Goal: Check status: Check status

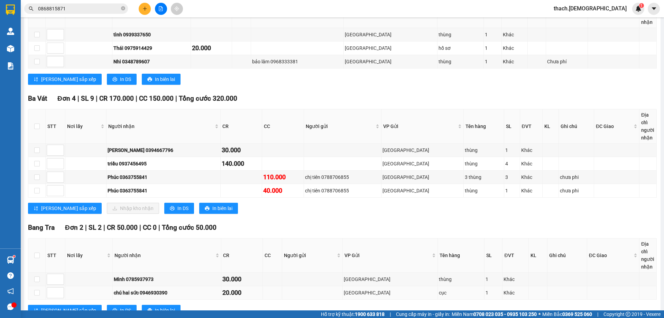
scroll to position [170, 0]
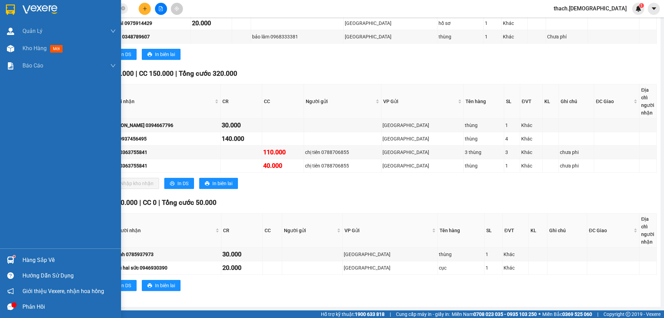
click at [35, 263] on div "Hàng sắp về" at bounding box center [68, 260] width 93 height 10
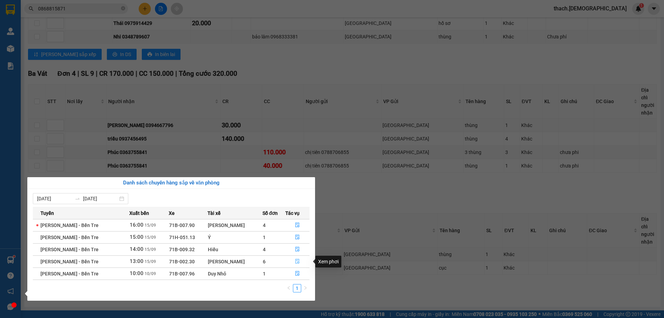
click at [296, 261] on icon "file-done" at bounding box center [297, 261] width 5 height 5
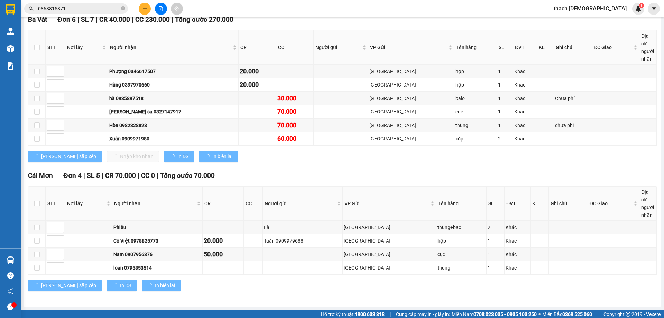
scroll to position [109, 0]
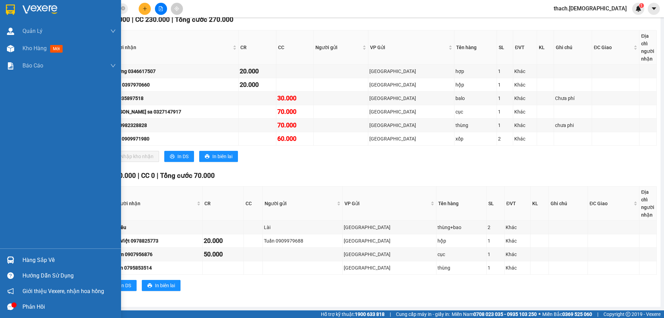
click at [28, 261] on div "Hàng sắp về" at bounding box center [68, 260] width 93 height 10
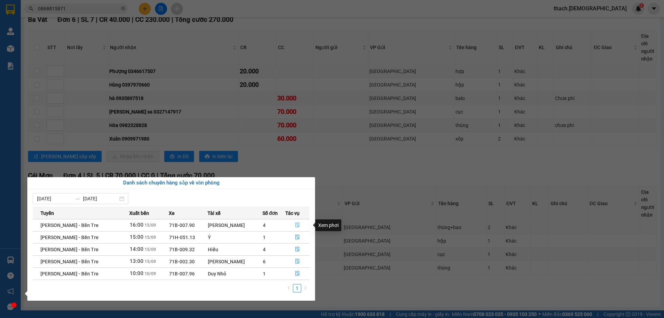
click at [295, 227] on icon "file-done" at bounding box center [297, 224] width 5 height 5
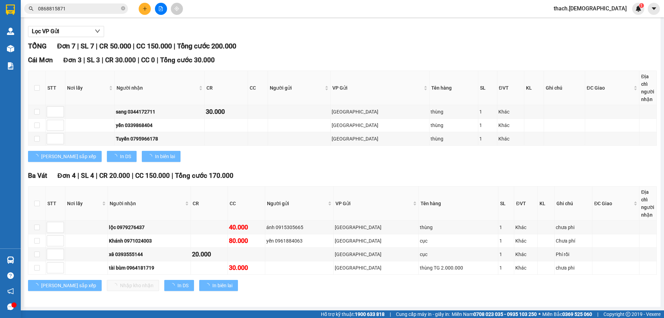
scroll to position [68, 0]
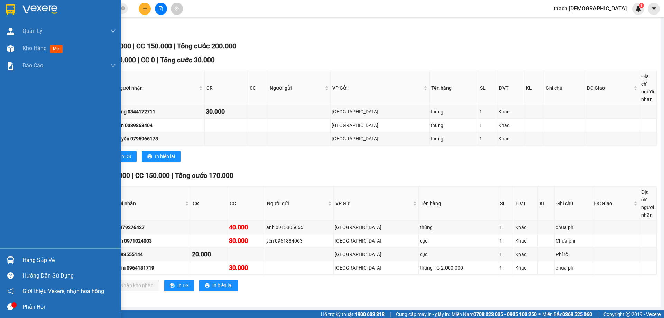
click at [36, 260] on div "Hàng sắp về" at bounding box center [68, 260] width 93 height 10
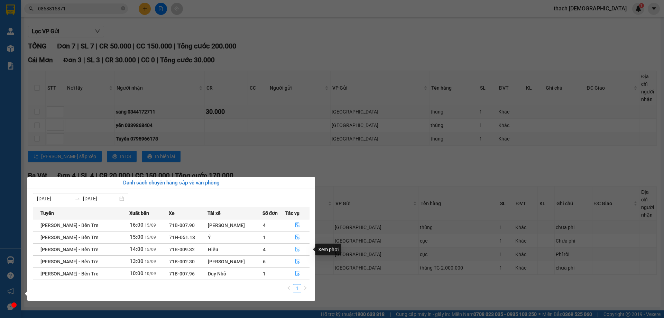
click at [297, 248] on icon "file-done" at bounding box center [297, 249] width 5 height 5
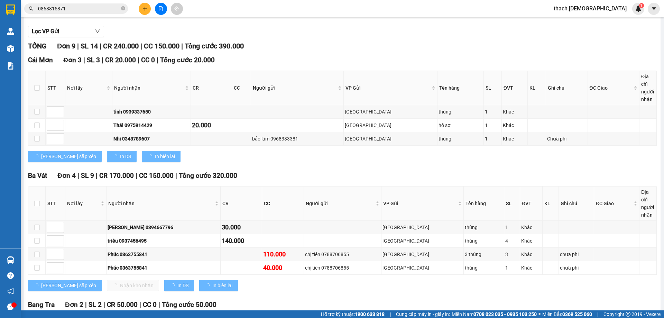
scroll to position [170, 0]
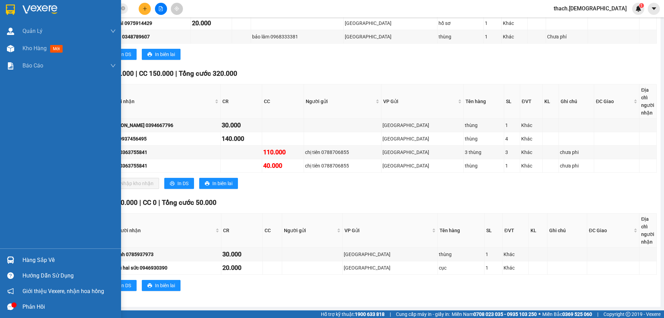
click at [31, 259] on div "Hàng sắp về" at bounding box center [68, 260] width 93 height 10
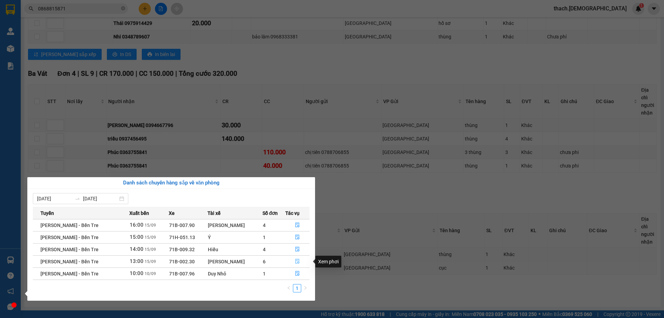
click at [299, 261] on button "button" at bounding box center [298, 261] width 24 height 11
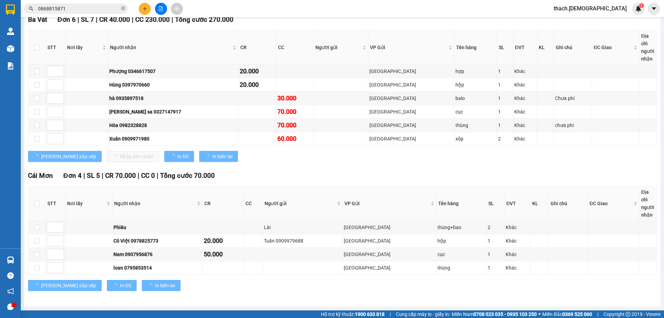
scroll to position [109, 0]
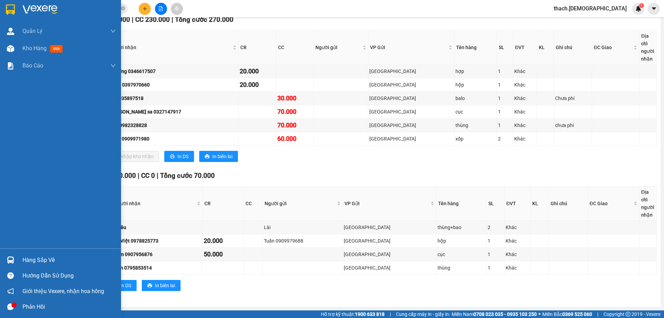
click at [34, 258] on div "Hàng sắp về" at bounding box center [68, 260] width 93 height 10
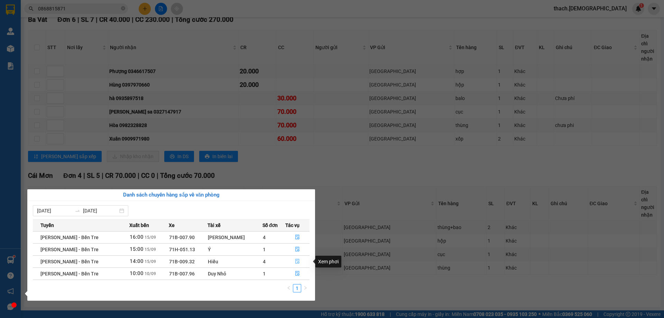
click at [296, 262] on icon "file-done" at bounding box center [297, 261] width 4 height 5
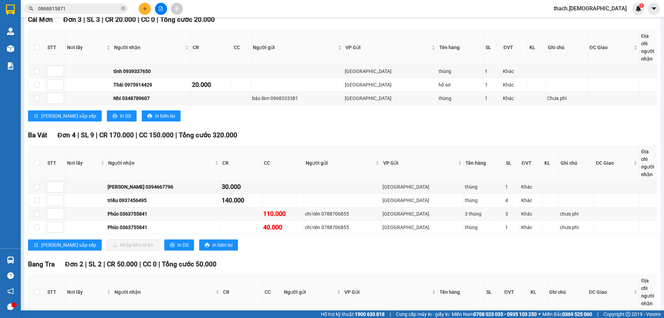
scroll to position [170, 0]
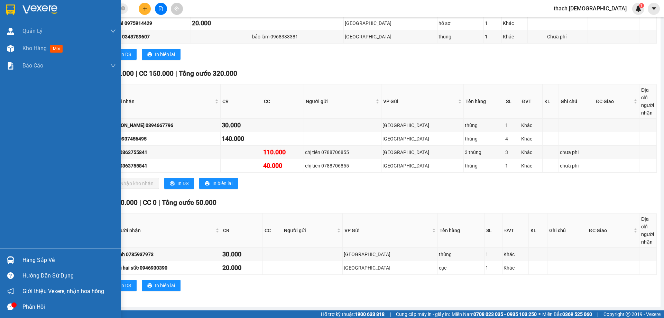
click at [33, 258] on div "Hàng sắp về" at bounding box center [68, 260] width 93 height 10
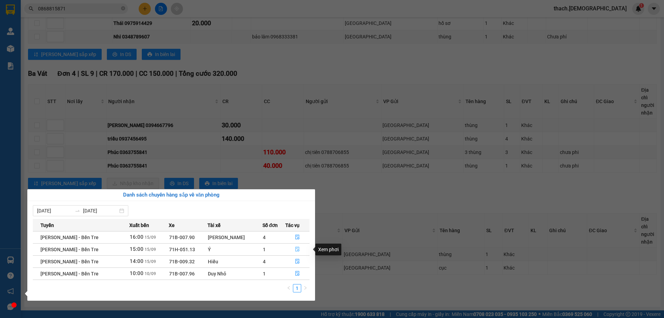
click at [295, 250] on icon "file-done" at bounding box center [297, 249] width 5 height 5
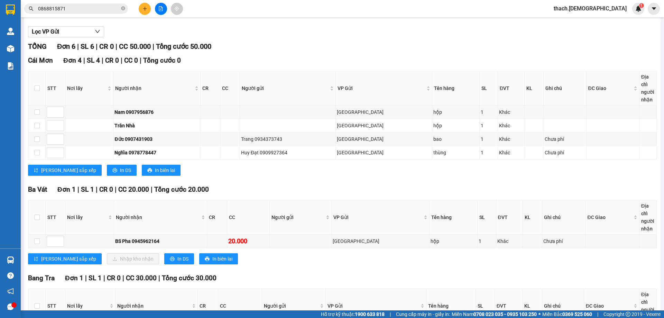
scroll to position [130, 0]
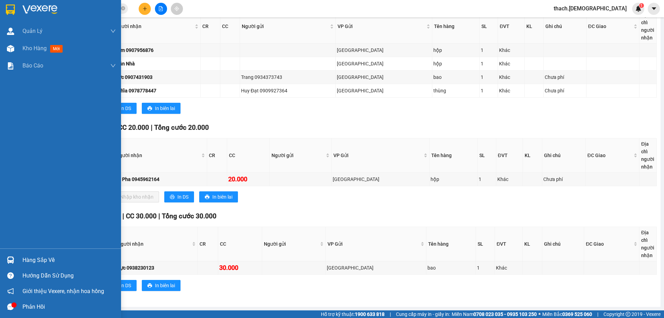
click at [33, 262] on div "Hàng sắp về" at bounding box center [68, 260] width 93 height 10
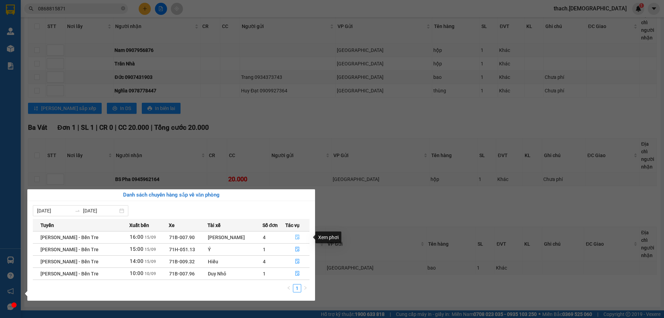
click at [295, 238] on icon "file-done" at bounding box center [297, 236] width 5 height 5
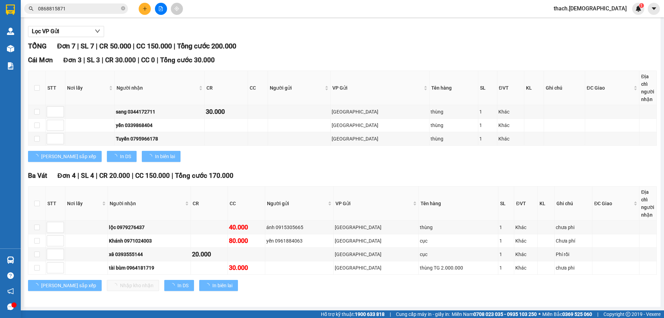
scroll to position [68, 0]
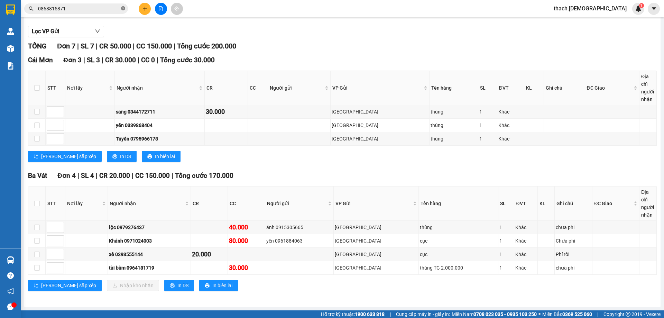
click at [124, 10] on icon "close-circle" at bounding box center [123, 8] width 4 height 4
drag, startPoint x: 81, startPoint y: 6, endPoint x: 77, endPoint y: 2, distance: 4.7
click at [81, 5] on input "text" at bounding box center [79, 9] width 82 height 8
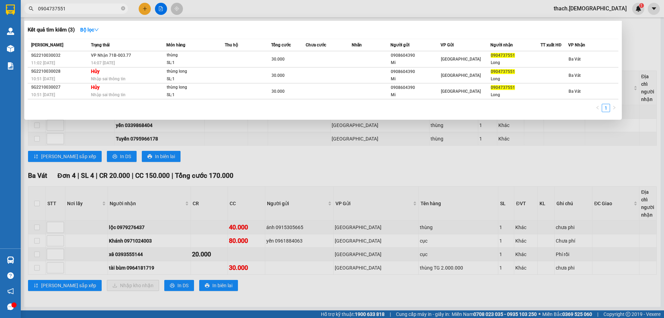
type input "0904737551"
click at [210, 144] on div at bounding box center [332, 159] width 664 height 318
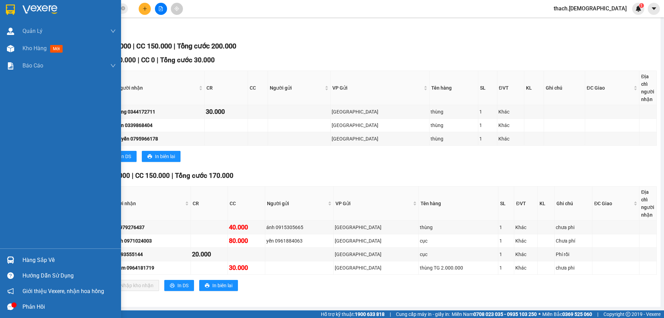
drag, startPoint x: 40, startPoint y: 48, endPoint x: 50, endPoint y: 83, distance: 36.3
click at [40, 48] on span "Kho hàng" at bounding box center [34, 48] width 24 height 7
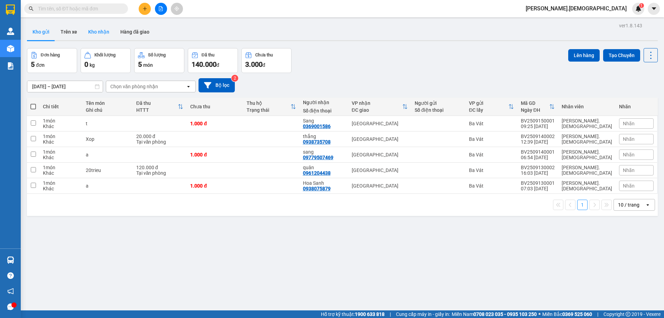
click at [98, 34] on button "Kho nhận" at bounding box center [99, 32] width 32 height 17
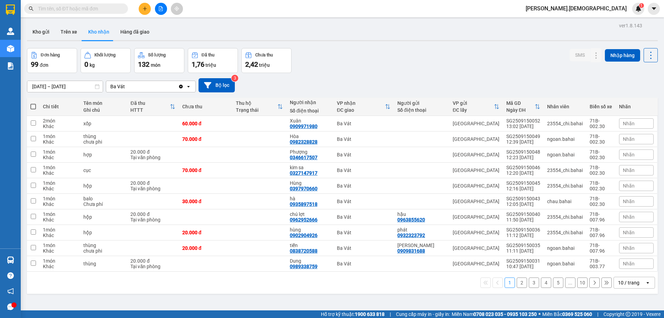
click at [520, 282] on button "2" at bounding box center [522, 282] width 10 height 10
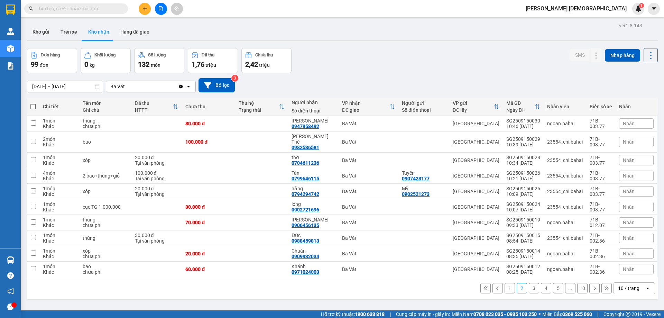
click at [529, 285] on button "3" at bounding box center [534, 288] width 10 height 10
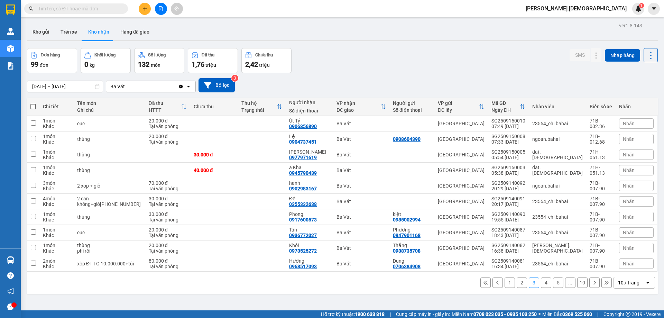
drag, startPoint x: 71, startPoint y: 11, endPoint x: 41, endPoint y: 19, distance: 30.8
click at [71, 11] on input "text" at bounding box center [79, 9] width 82 height 8
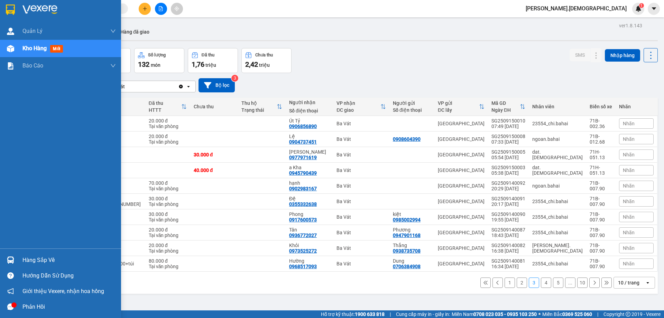
drag, startPoint x: 36, startPoint y: 261, endPoint x: 39, endPoint y: 259, distance: 4.5
click at [37, 262] on div "Hàng sắp về" at bounding box center [68, 260] width 93 height 10
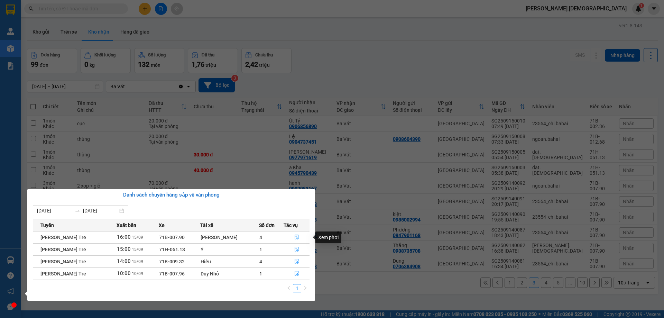
click at [294, 239] on icon "file-done" at bounding box center [296, 236] width 5 height 5
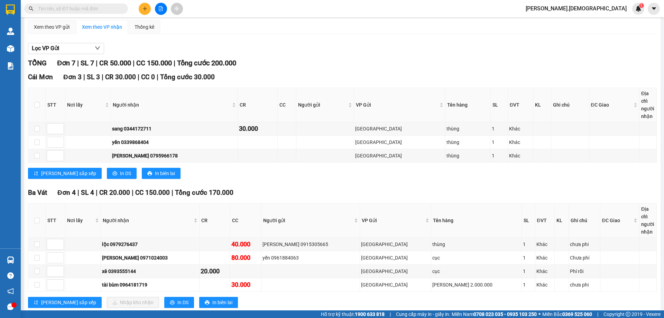
scroll to position [68, 0]
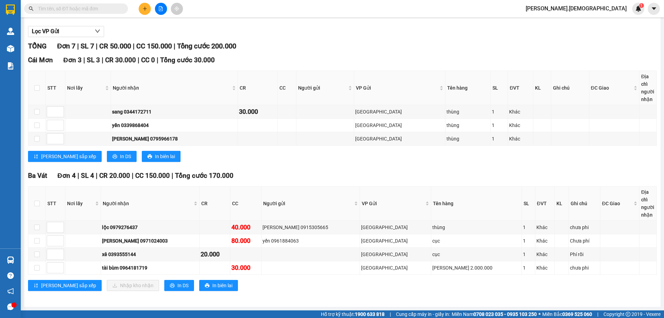
click at [104, 12] on input "text" at bounding box center [79, 9] width 82 height 8
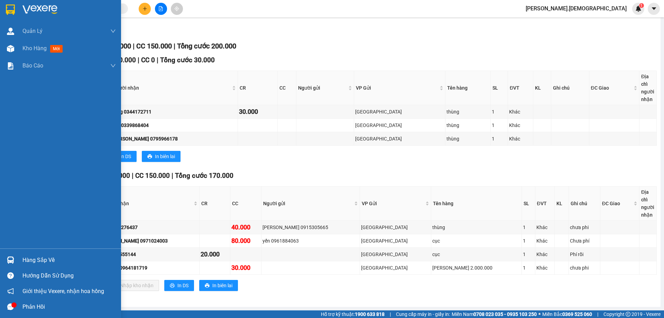
drag, startPoint x: 39, startPoint y: 256, endPoint x: 44, endPoint y: 245, distance: 12.1
click at [38, 260] on div "Hàng sắp về" at bounding box center [68, 260] width 93 height 10
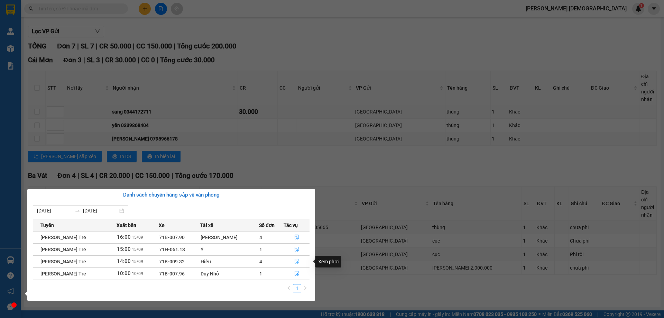
click at [295, 261] on icon "file-done" at bounding box center [296, 261] width 5 height 5
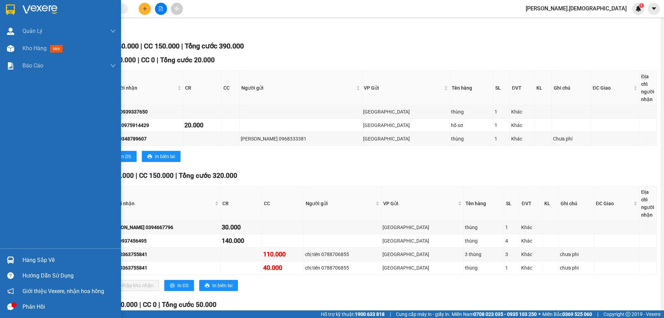
click at [29, 259] on div "Hàng sắp về" at bounding box center [68, 260] width 93 height 10
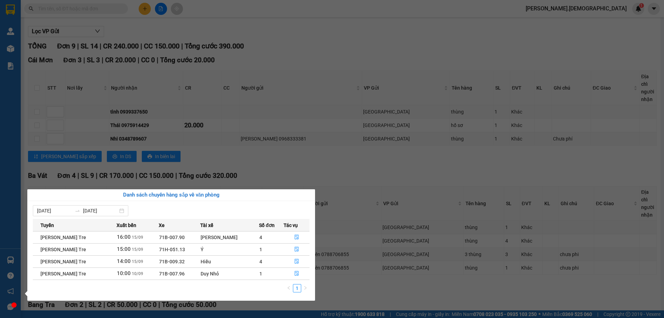
click at [310, 34] on section "Kết quả [PERSON_NAME] ( 0 ) Bộ lọc No Data [PERSON_NAME].bahai 1 [PERSON_NAME] …" at bounding box center [332, 159] width 664 height 318
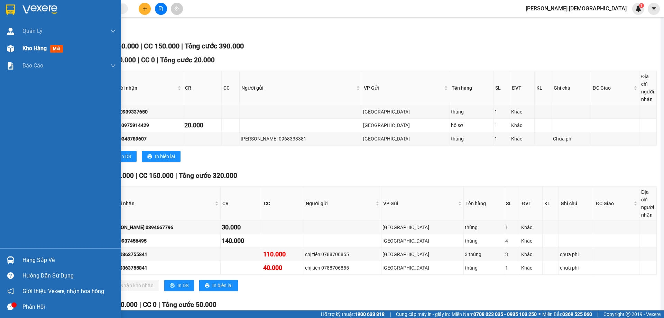
click at [40, 49] on span "Kho hàng" at bounding box center [34, 48] width 24 height 7
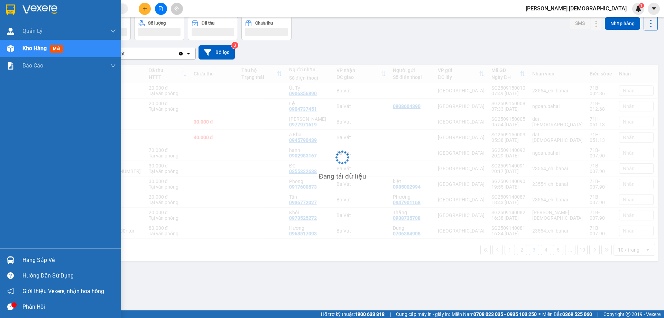
scroll to position [32, 0]
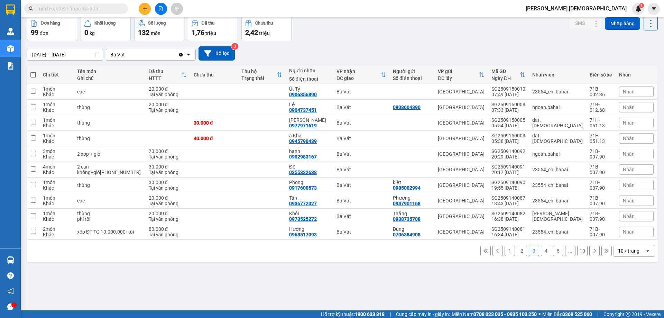
click at [541, 250] on button "4" at bounding box center [546, 251] width 10 height 10
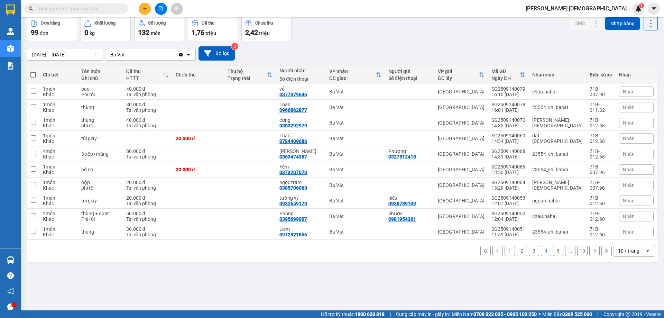
click at [518, 253] on button "2" at bounding box center [522, 251] width 10 height 10
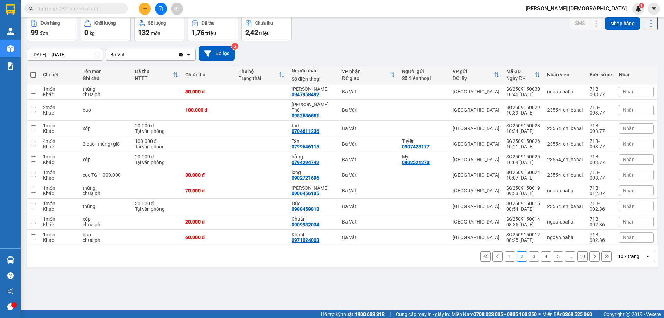
click at [507, 251] on button "1" at bounding box center [510, 256] width 10 height 10
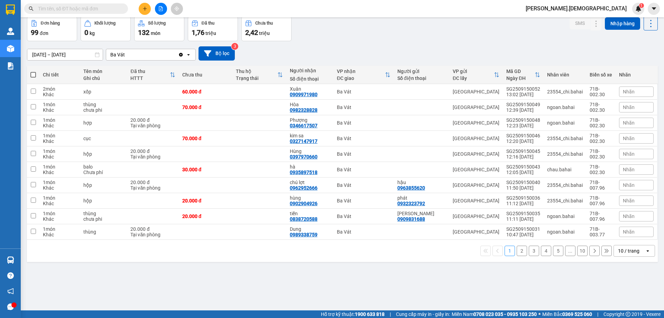
click at [517, 253] on button "2" at bounding box center [522, 251] width 10 height 10
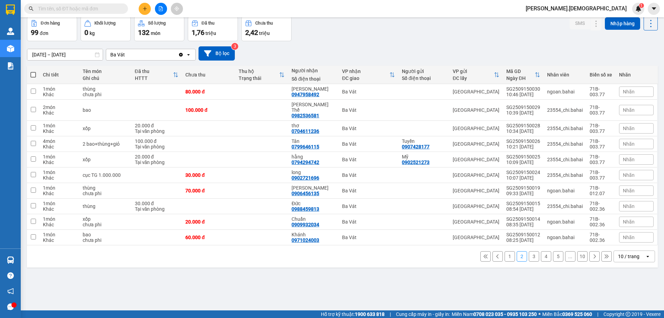
click at [532, 252] on button "3" at bounding box center [534, 256] width 10 height 10
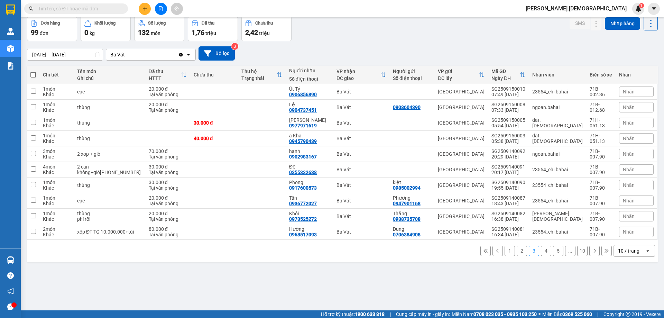
click at [508, 255] on button "1" at bounding box center [510, 251] width 10 height 10
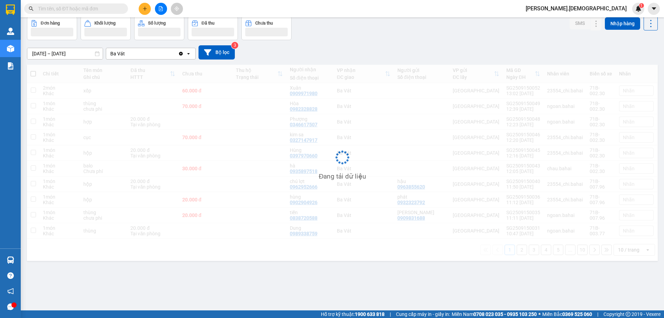
click at [515, 251] on div "Đang tải dữ liệu" at bounding box center [342, 163] width 631 height 196
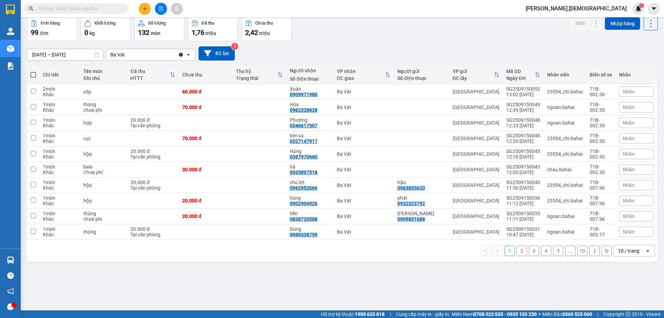
click at [98, 11] on input "text" at bounding box center [79, 9] width 82 height 8
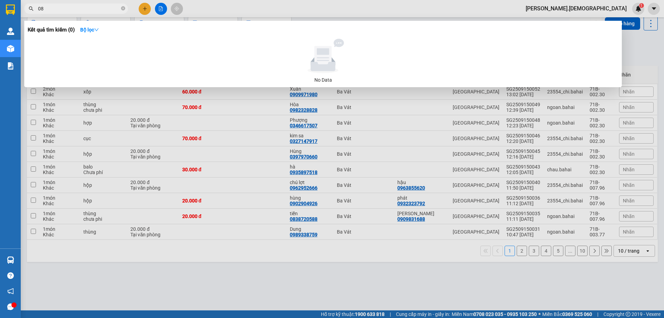
type input "0"
type input "0798508554"
drag, startPoint x: 256, startPoint y: 278, endPoint x: 255, endPoint y: 268, distance: 10.4
click at [256, 277] on div at bounding box center [332, 159] width 664 height 318
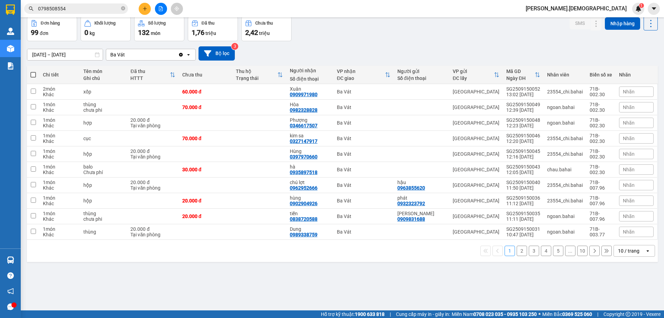
click at [517, 251] on button "2" at bounding box center [522, 251] width 10 height 10
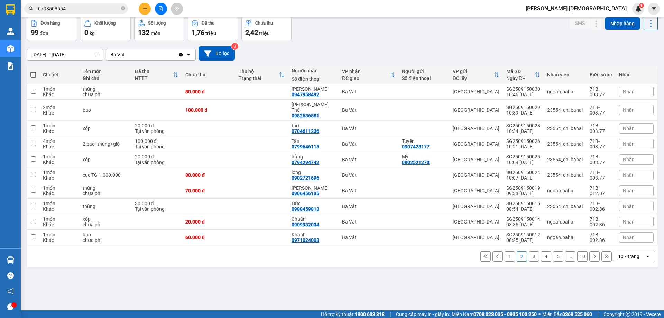
click at [532, 253] on button "3" at bounding box center [534, 256] width 10 height 10
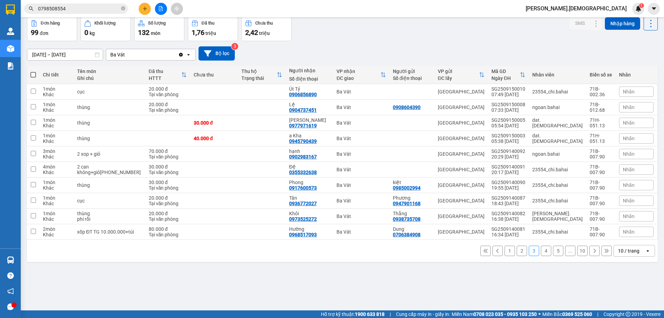
click at [541, 252] on button "4" at bounding box center [546, 251] width 10 height 10
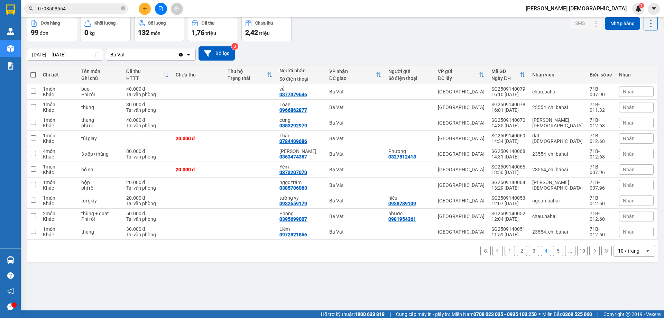
click at [529, 253] on button "3" at bounding box center [534, 251] width 10 height 10
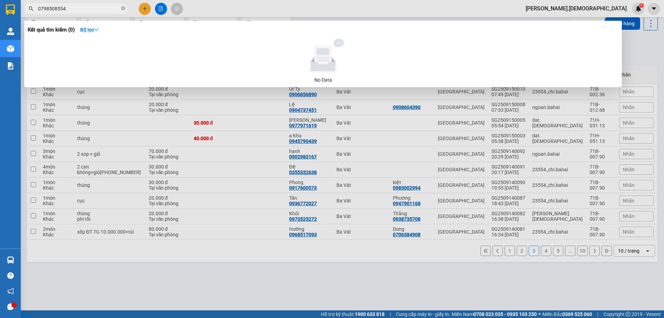
click at [122, 10] on icon "close-circle" at bounding box center [123, 8] width 4 height 4
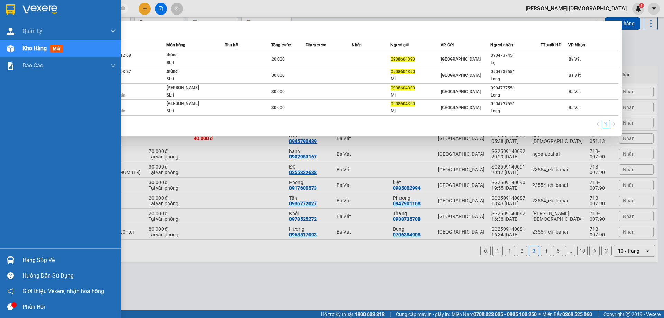
type input "0908604390"
click at [31, 259] on div "Hàng sắp về" at bounding box center [68, 260] width 93 height 10
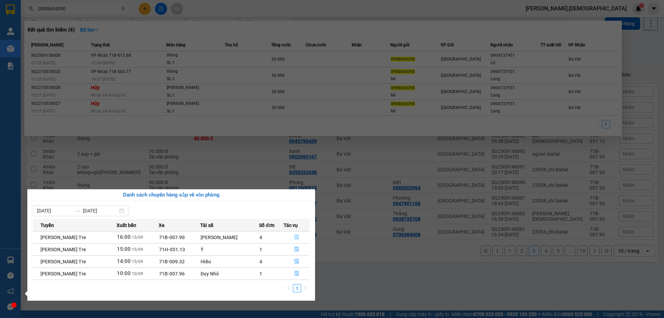
click at [295, 233] on button "button" at bounding box center [296, 237] width 25 height 11
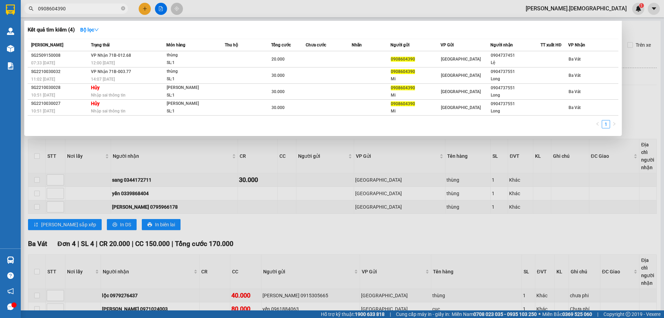
click at [316, 228] on div at bounding box center [332, 159] width 664 height 318
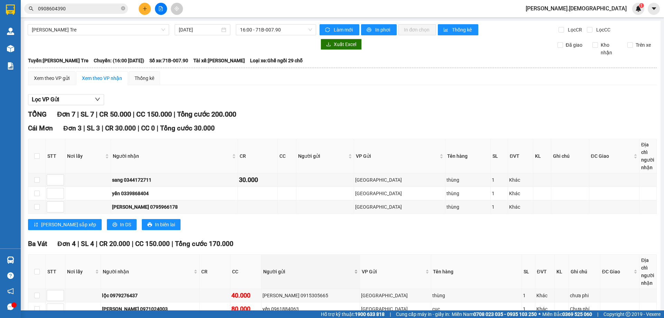
scroll to position [68, 0]
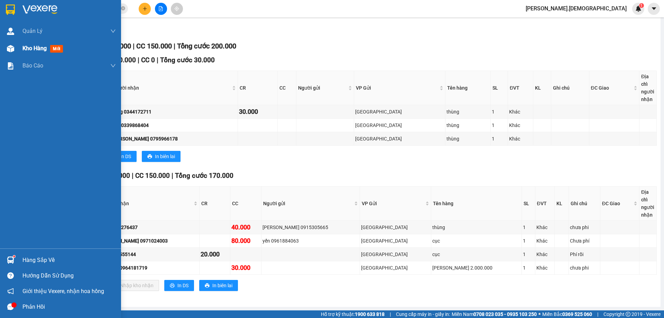
click at [28, 45] on span "Kho hàng" at bounding box center [34, 48] width 24 height 7
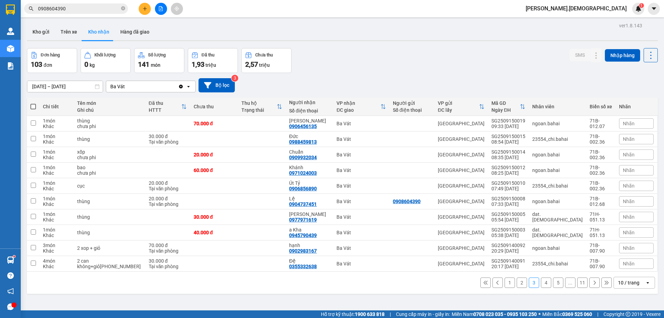
click at [518, 282] on button "2" at bounding box center [522, 282] width 10 height 10
